Goal: Obtain resource: Obtain resource

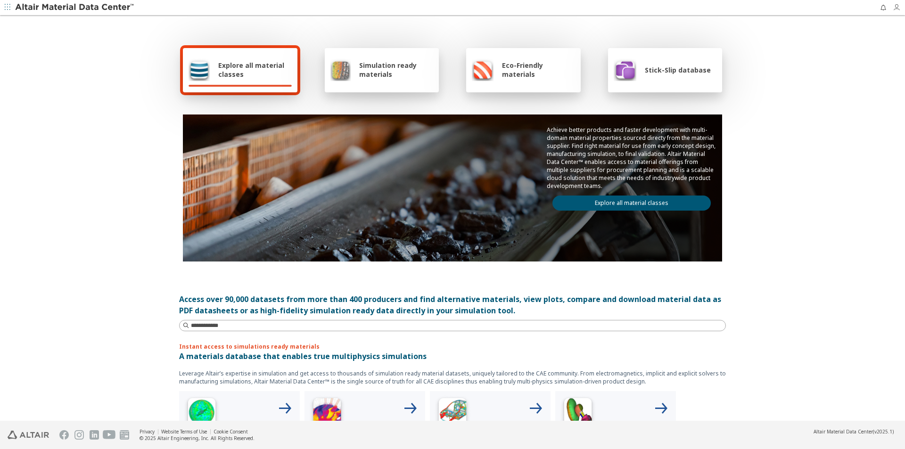
click at [901, 8] on icon "button" at bounding box center [899, 8] width 12 height 8
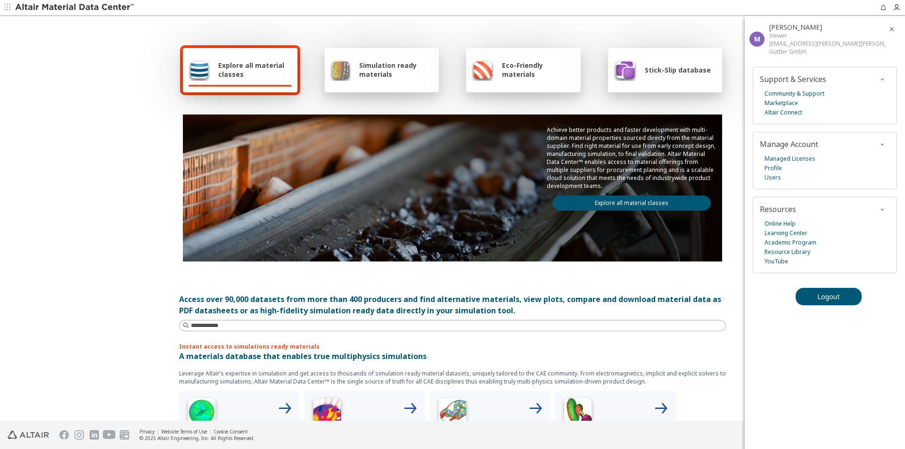
click at [660, 30] on div "Explore all material classes Simulation ready materials Eco-Friendly materials …" at bounding box center [452, 153] width 547 height 273
click at [143, 12] on div at bounding box center [504, 7] width 739 height 15
click at [101, 82] on div "Explore all material classes Simulation ready materials Eco-Friendly materials …" at bounding box center [452, 219] width 905 height 405
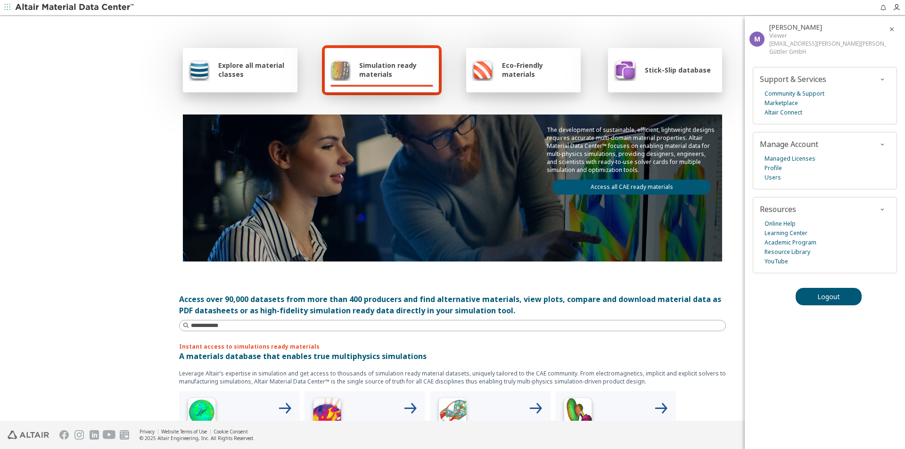
click at [87, 105] on div "Explore all material classes Simulation ready materials Eco-Friendly materials …" at bounding box center [452, 219] width 905 height 405
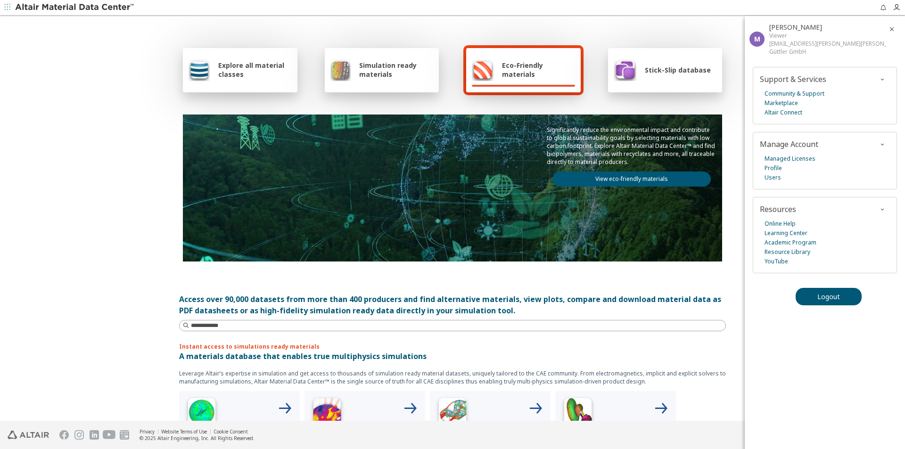
click at [893, 29] on icon "button" at bounding box center [892, 29] width 8 height 8
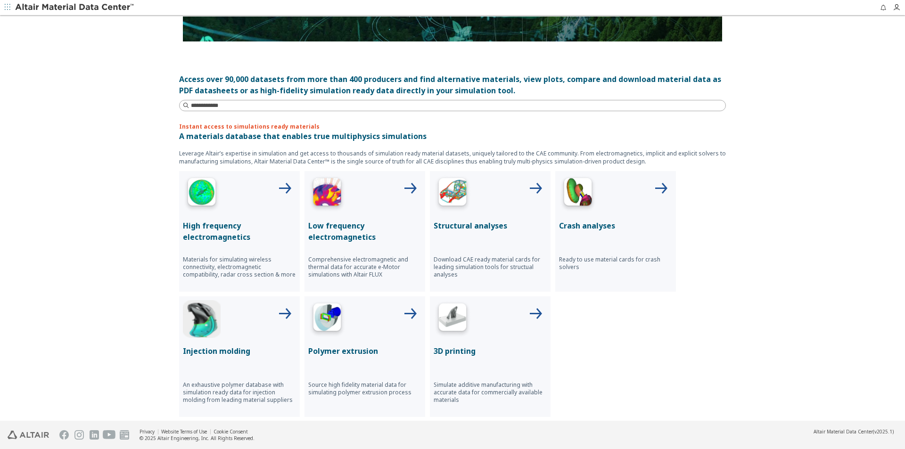
scroll to position [221, 0]
click at [487, 219] on div "Structural analyses Download CAE ready material cards for leading simulation to…" at bounding box center [490, 231] width 121 height 121
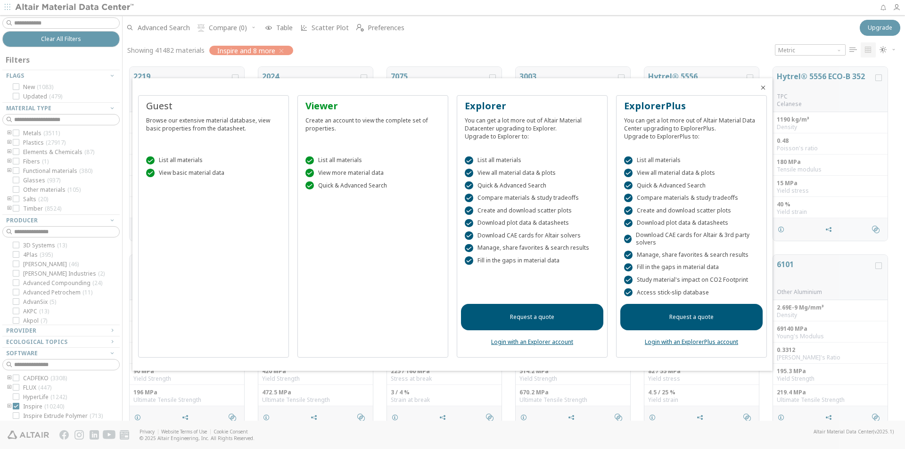
scroll to position [354, 776]
click at [765, 86] on icon "Close" at bounding box center [764, 88] width 8 height 8
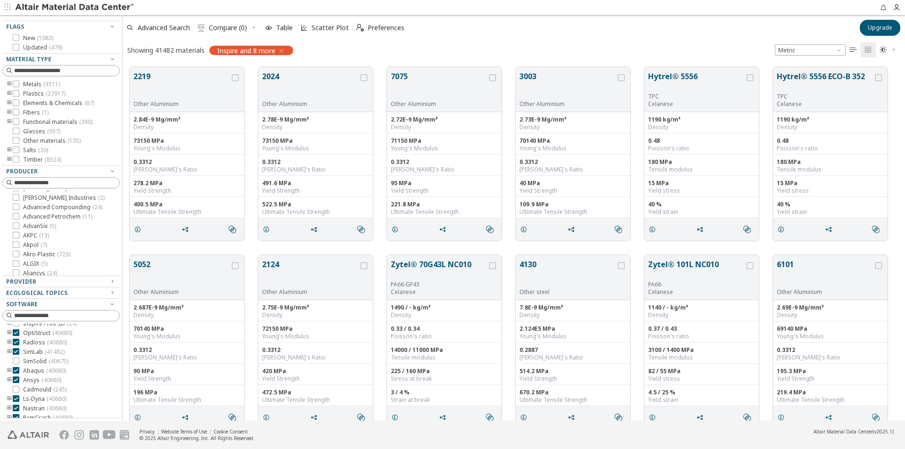
scroll to position [85, 0]
click at [17, 353] on icon at bounding box center [16, 355] width 7 height 7
click at [18, 357] on icon at bounding box center [16, 359] width 7 height 7
click at [17, 353] on icon at bounding box center [16, 349] width 7 height 7
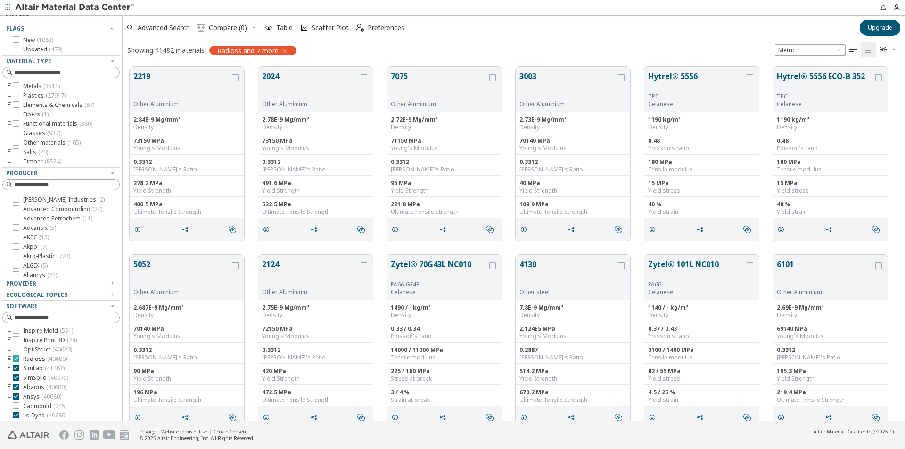
click at [17, 362] on icon at bounding box center [16, 359] width 7 height 7
click at [17, 372] on icon at bounding box center [16, 368] width 7 height 7
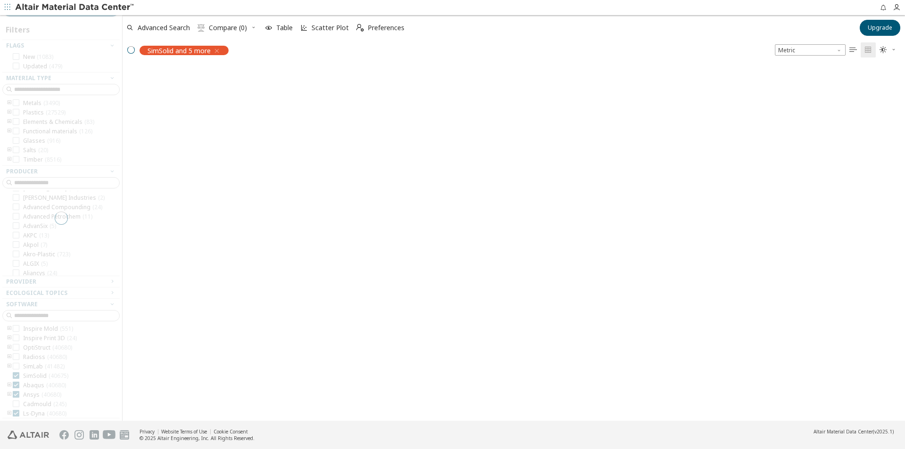
scroll to position [30, 0]
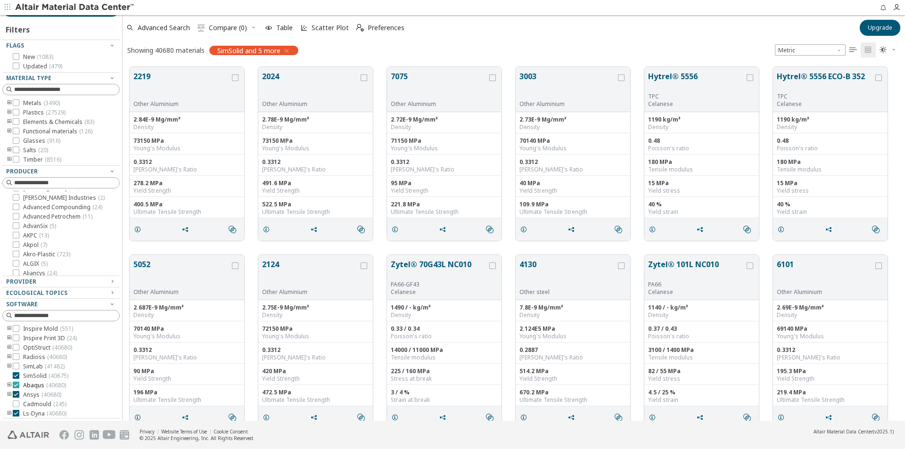
click at [16, 389] on icon at bounding box center [16, 385] width 7 height 7
click at [16, 398] on icon at bounding box center [16, 394] width 7 height 7
click at [17, 397] on label "Ls-Dyna ( 40680 )" at bounding box center [40, 394] width 54 height 8
click at [16, 404] on icon at bounding box center [16, 402] width 7 height 7
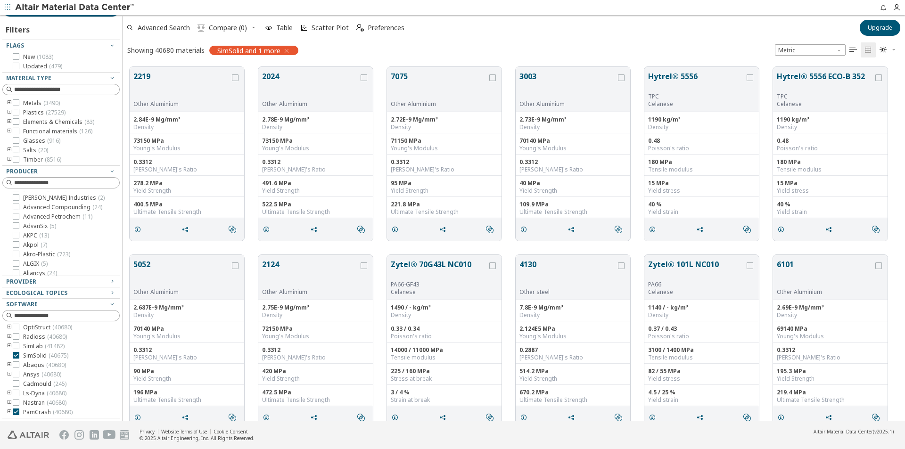
click at [15, 412] on icon at bounding box center [16, 412] width 7 height 7
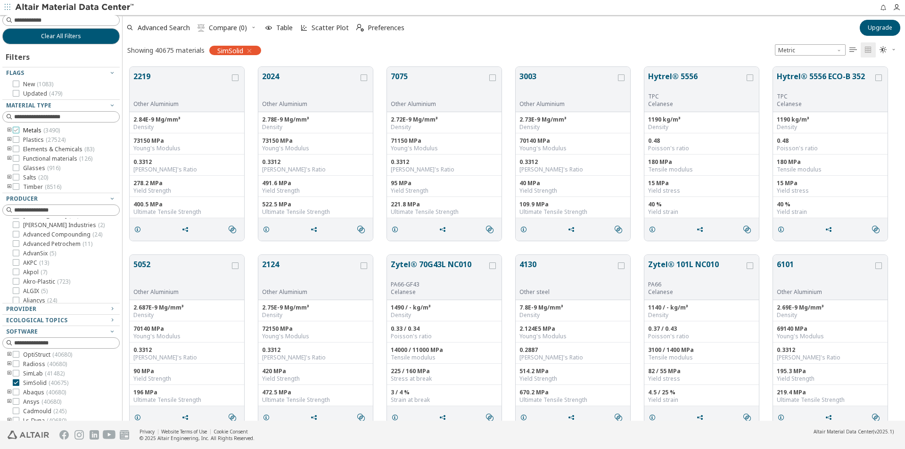
click at [18, 130] on icon at bounding box center [16, 130] width 7 height 7
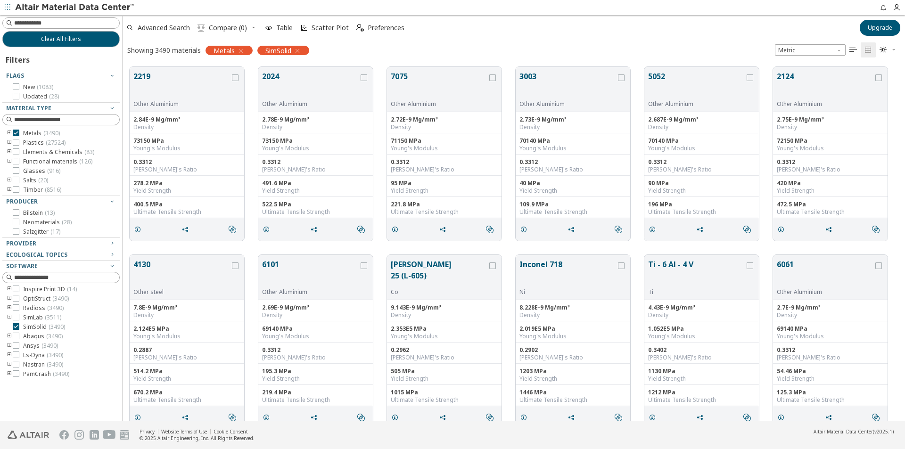
click at [10, 133] on icon "toogle group" at bounding box center [9, 134] width 7 height 8
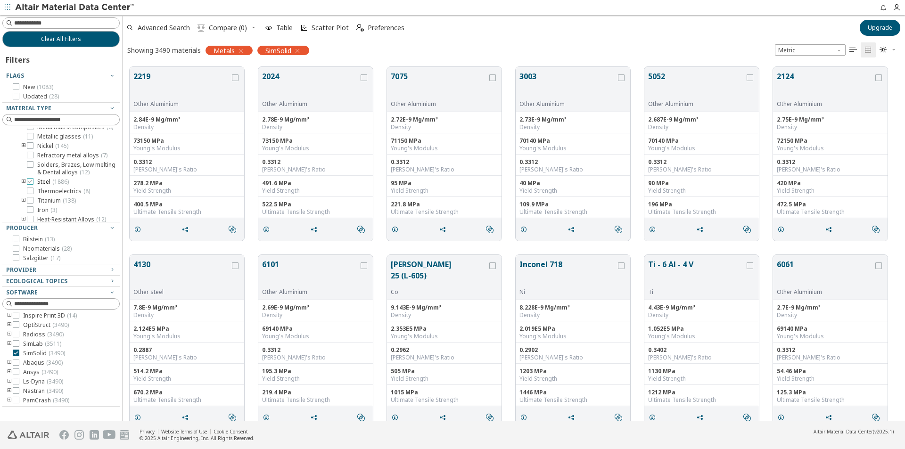
scroll to position [97, 0]
click at [32, 184] on icon at bounding box center [30, 181] width 7 height 7
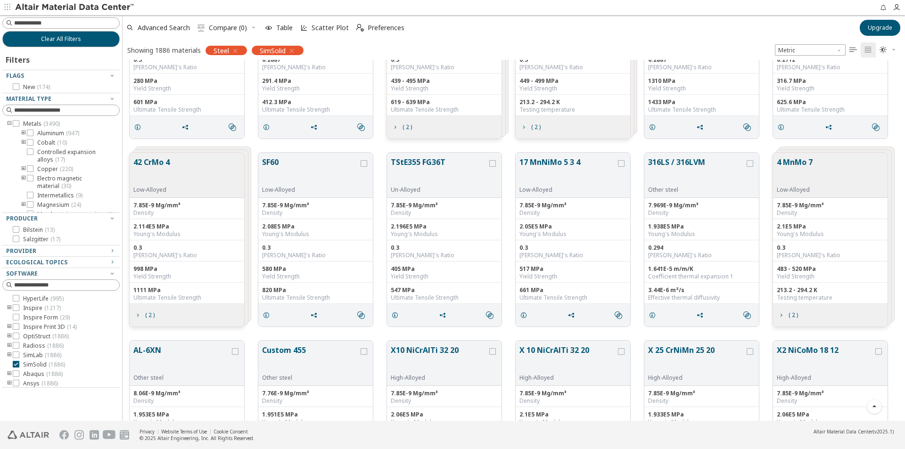
scroll to position [6123, 0]
click at [854, 49] on icon "" at bounding box center [854, 50] width 8 height 8
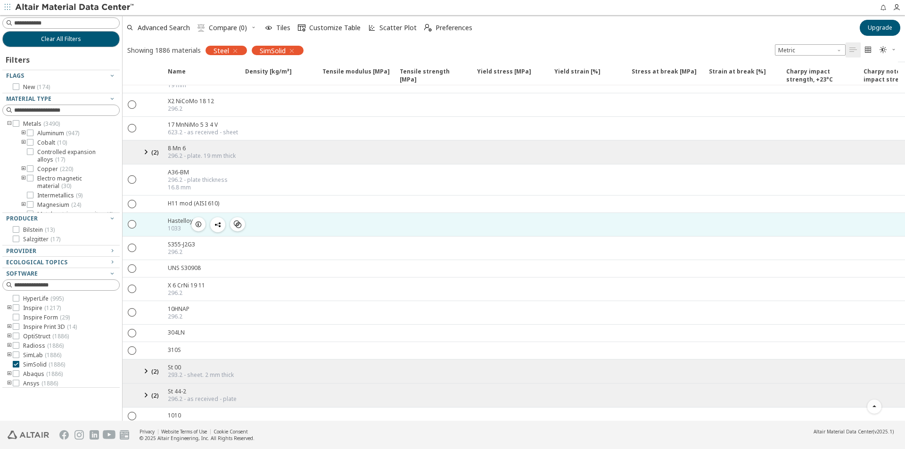
scroll to position [5043, 0]
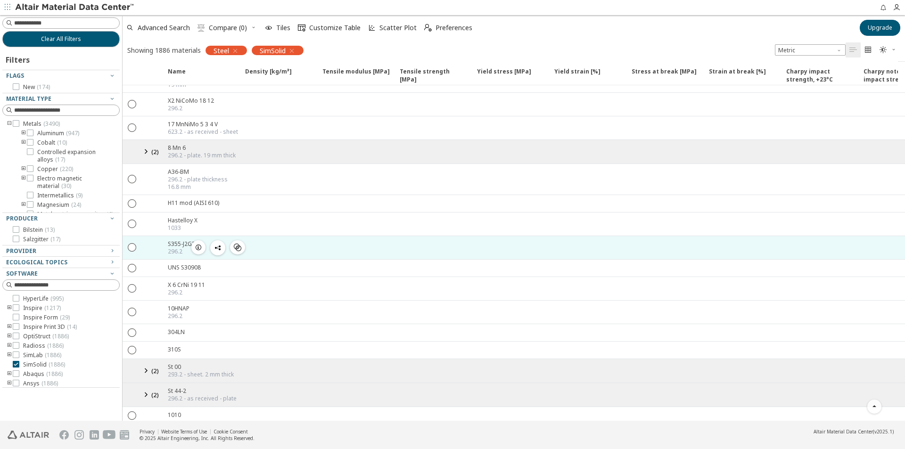
click at [182, 240] on div "S355-J2G3" at bounding box center [181, 244] width 27 height 8
click at [184, 240] on div "S355-J2G3" at bounding box center [181, 244] width 27 height 8
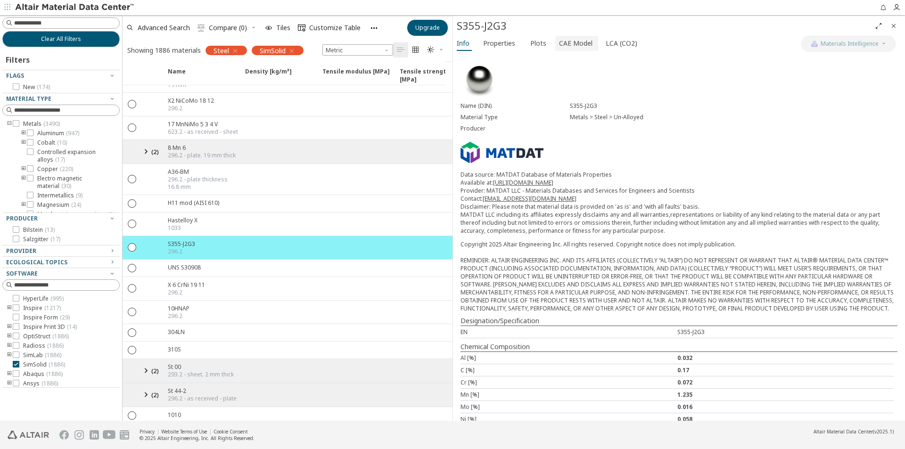
click at [581, 46] on span "CAE Model" at bounding box center [575, 43] width 33 height 15
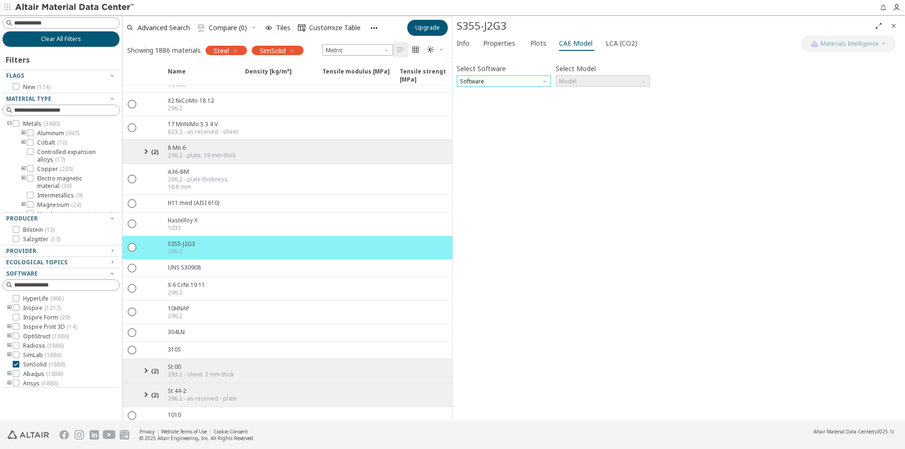
click at [549, 79] on span "Software" at bounding box center [504, 80] width 94 height 11
click at [521, 145] on button "SimSolid" at bounding box center [504, 148] width 94 height 11
click at [632, 81] on span "Model" at bounding box center [603, 80] width 94 height 11
click at [619, 93] on span "SimSolid Card" at bounding box center [603, 93] width 87 height 7
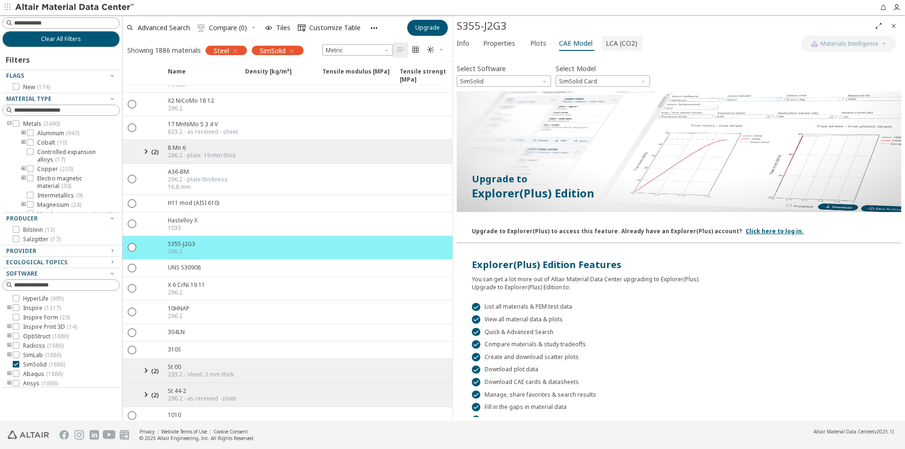
click at [619, 48] on span "LCA (CO2)" at bounding box center [622, 43] width 32 height 15
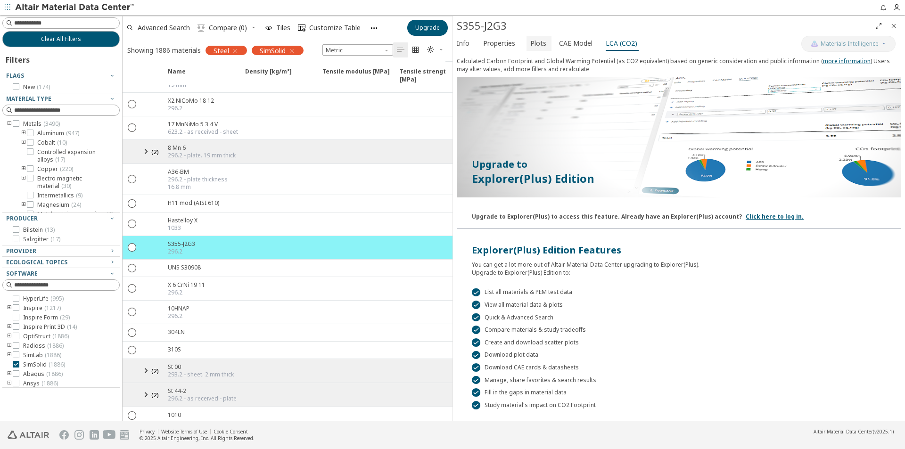
click at [536, 46] on span "Plots" at bounding box center [538, 43] width 16 height 15
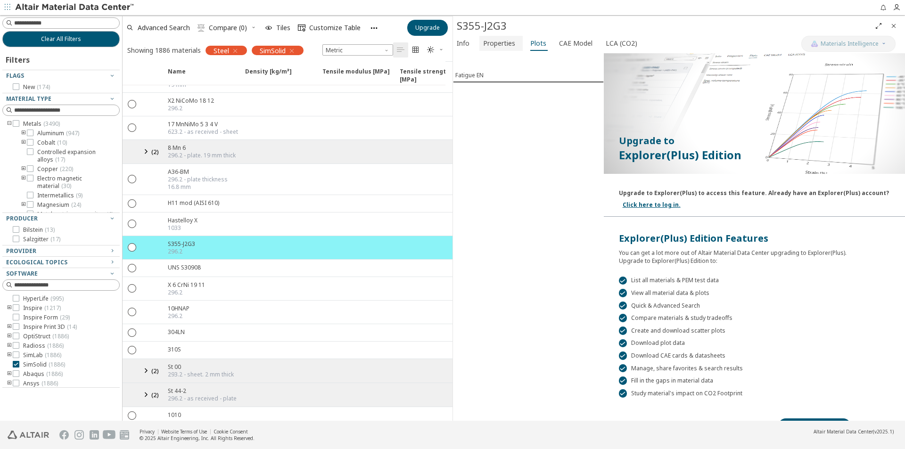
click at [515, 42] on span "Properties" at bounding box center [501, 43] width 36 height 15
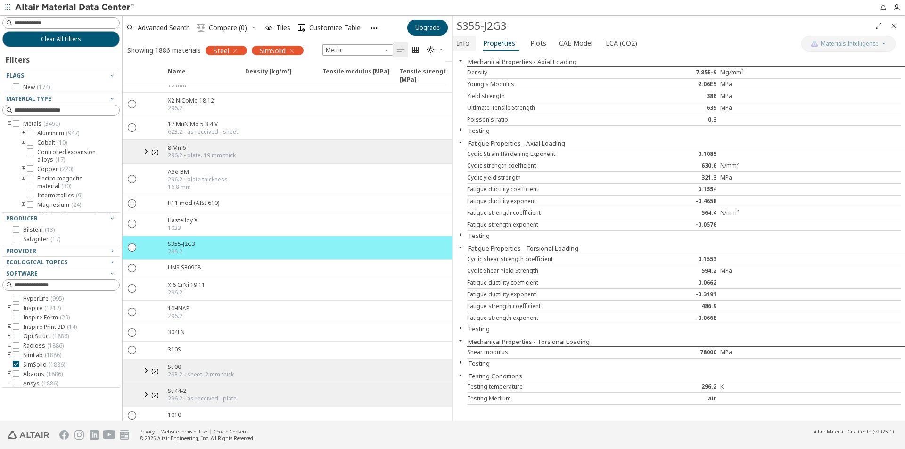
click at [469, 45] on span "Info" at bounding box center [463, 43] width 13 height 15
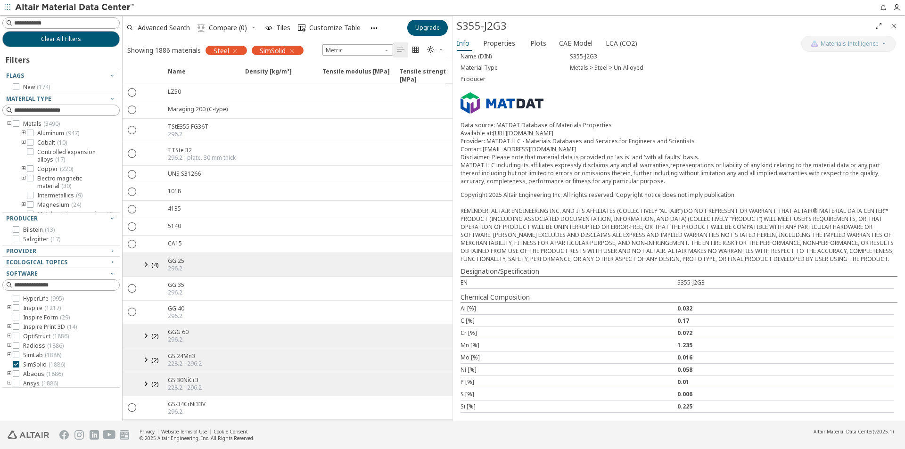
scroll to position [6083, 0]
